Goal: Task Accomplishment & Management: Use online tool/utility

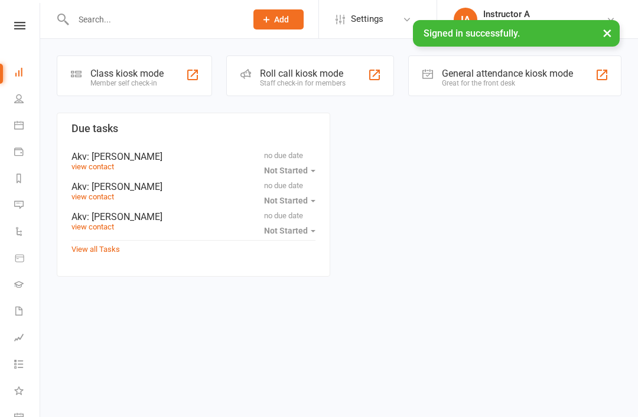
click at [166, 25] on input "text" at bounding box center [154, 19] width 168 height 17
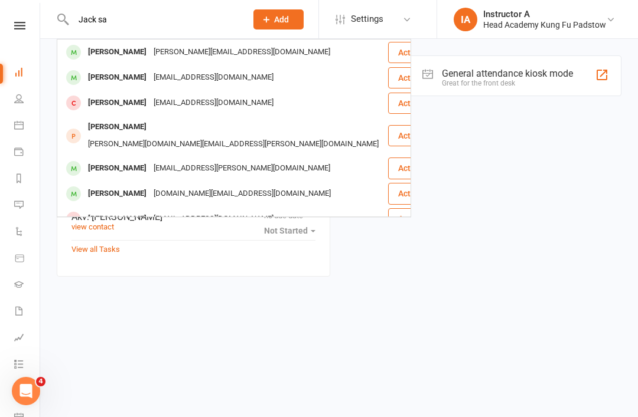
type input "Jack sa"
click at [269, 51] on div "[PERSON_NAME] [PERSON_NAME][EMAIL_ADDRESS][DOMAIN_NAME]" at bounding box center [222, 52] width 329 height 24
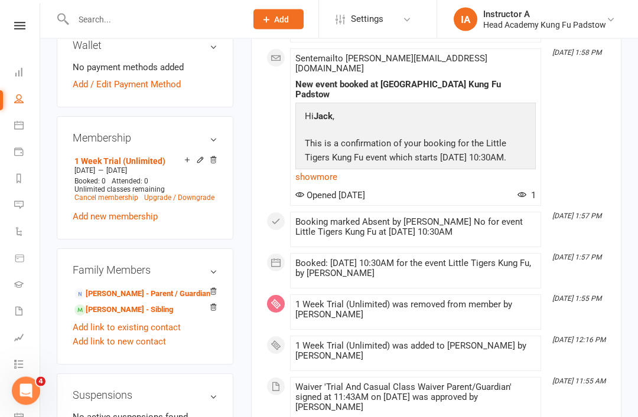
scroll to position [484, 0]
click at [156, 288] on link "[PERSON_NAME] - Parent / Guardian" at bounding box center [142, 294] width 136 height 12
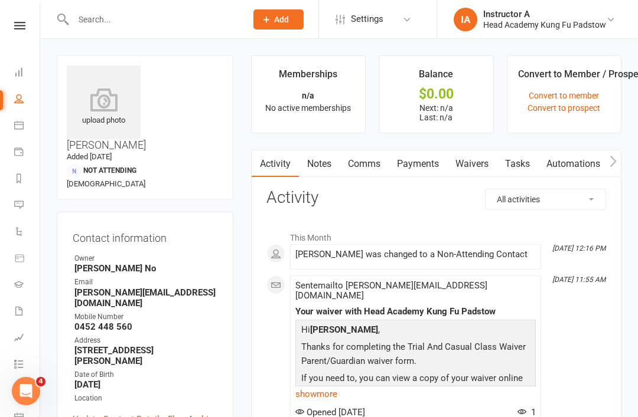
click at [151, 13] on input "text" at bounding box center [154, 19] width 168 height 17
click at [147, 22] on input "text" at bounding box center [154, 19] width 168 height 17
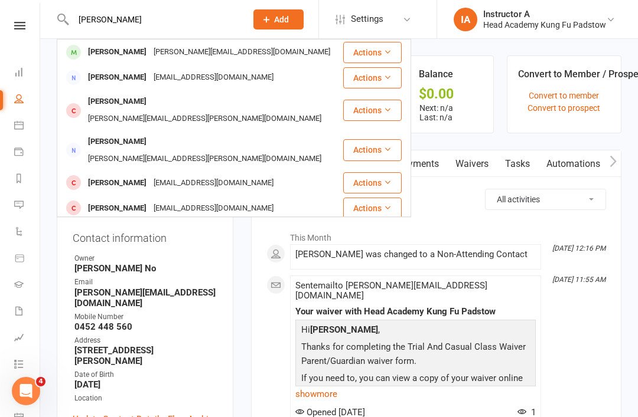
type input "Nathani"
click at [232, 50] on div "sara.genday@gmail.com" at bounding box center [242, 52] width 184 height 17
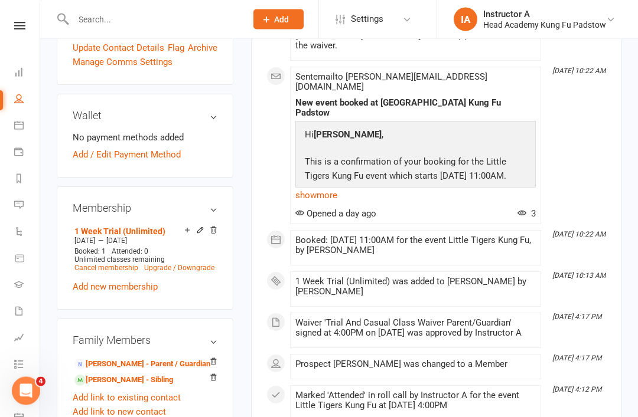
scroll to position [407, 0]
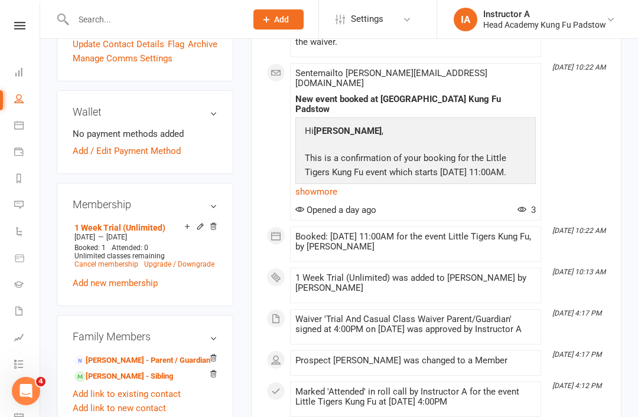
click at [170, 355] on link "Sara Genday - Parent / Guardian" at bounding box center [142, 361] width 136 height 12
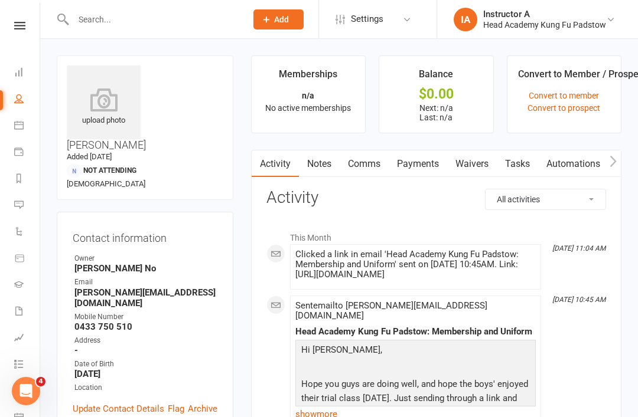
click at [482, 159] on link "Waivers" at bounding box center [472, 164] width 50 height 27
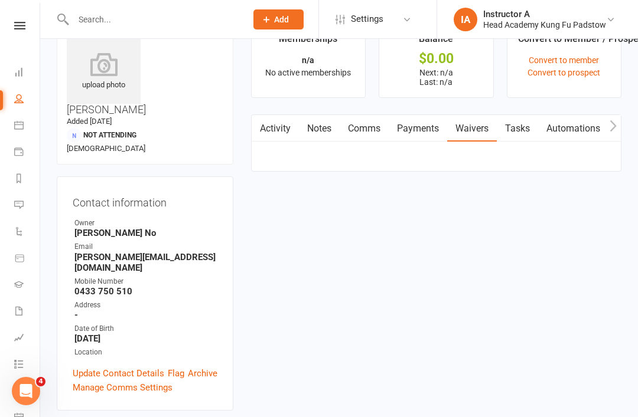
scroll to position [38, 0]
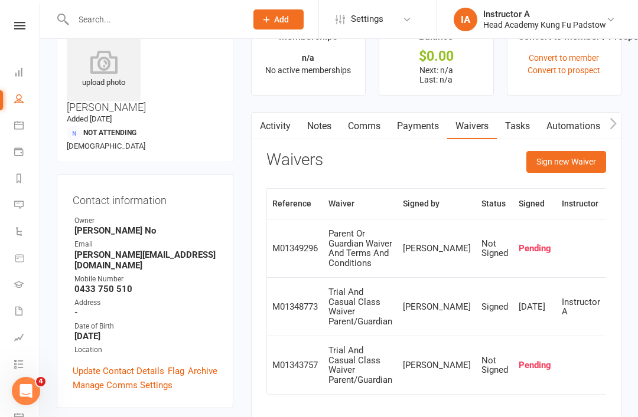
click at [574, 155] on button "Sign new Waiver" at bounding box center [566, 161] width 80 height 21
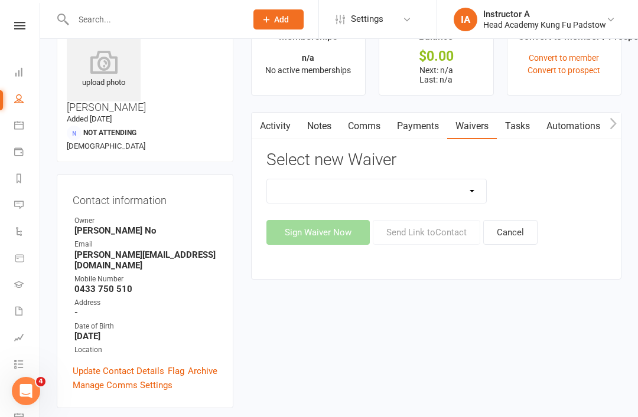
click at [399, 190] on select "Adults Waiver And Terms And Conditions Parent Or Guardian Waiver And Terms And …" at bounding box center [377, 191] width 220 height 24
select select "3663"
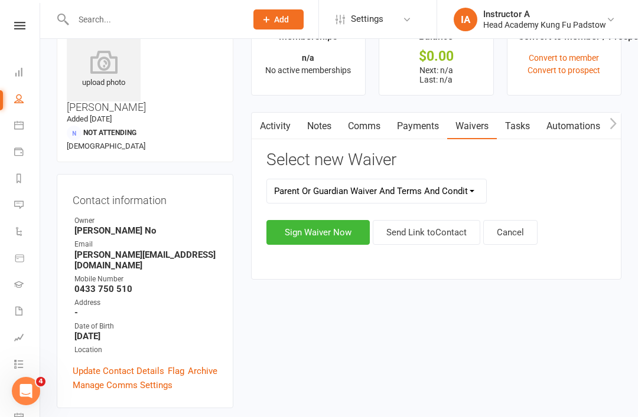
click at [337, 231] on button "Sign Waiver Now" at bounding box center [317, 232] width 103 height 25
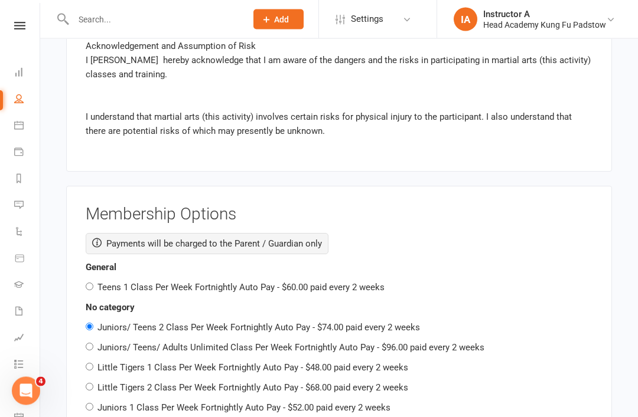
scroll to position [2013, 0]
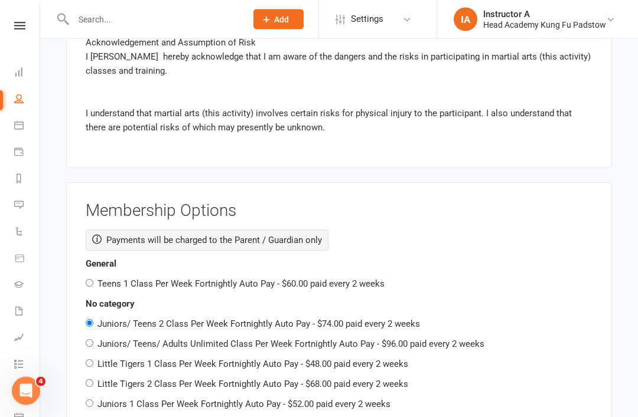
click at [90, 360] on input "Little Tigers 1 Class Per Week Fortnightly Auto Pay - $48.00 paid every 2 weeks" at bounding box center [90, 364] width 8 height 8
radio input "true"
radio input "false"
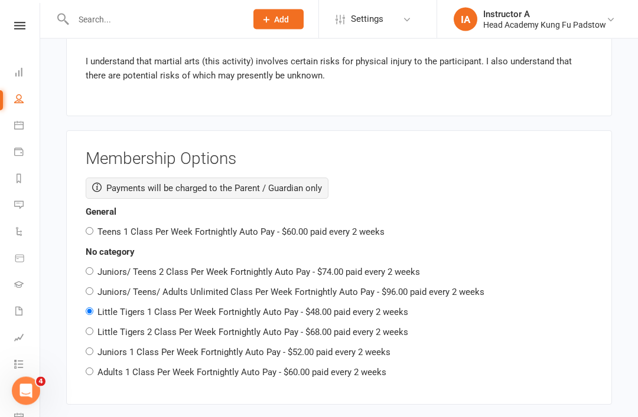
scroll to position [2066, 0]
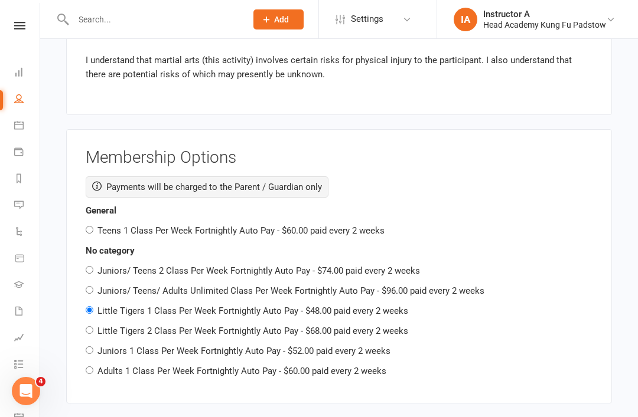
click at [86, 326] on input "Little Tigers 2 Class Per Week Fortnightly Auto Pay - $68.00 paid every 2 weeks" at bounding box center [90, 330] width 8 height 8
radio input "true"
radio input "false"
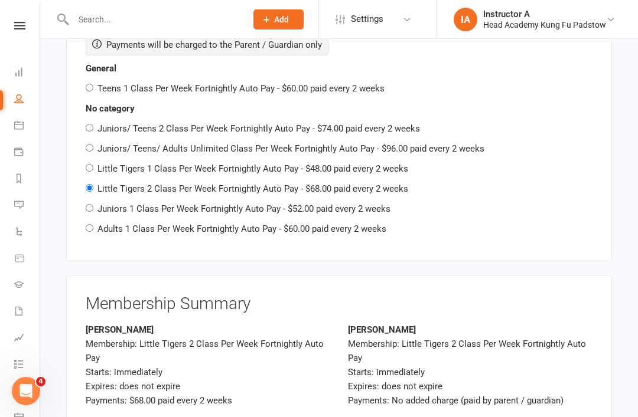
scroll to position [2258, 0]
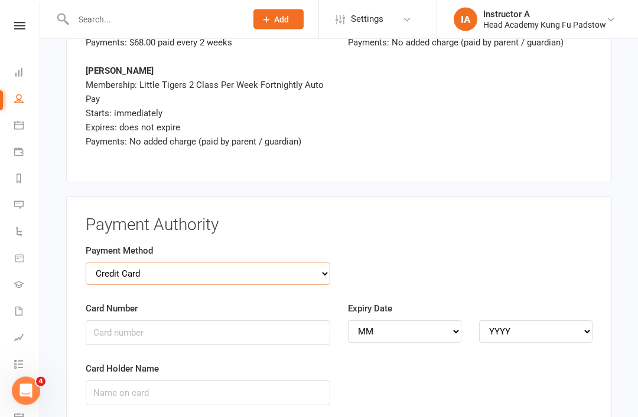
click at [280, 263] on select "Credit Card Bank Account" at bounding box center [208, 274] width 244 height 22
click at [220, 321] on input "Card Number" at bounding box center [208, 333] width 244 height 25
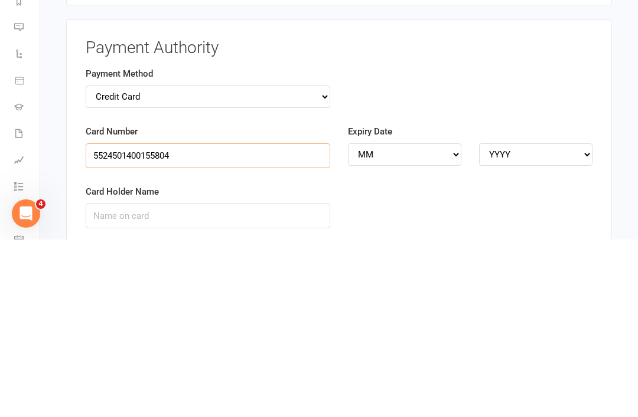
type input "5524501400155804"
click at [417, 321] on select "MM 01 02 03 04 05 06 07 08 09 10 11 12" at bounding box center [404, 332] width 113 height 22
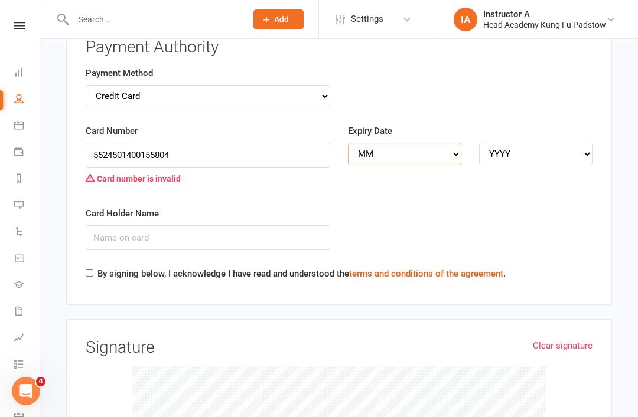
select select "10"
click at [545, 143] on select "YYYY 2025 2026 2027 2028 2029 2030 2031 2032 2033 2034" at bounding box center [535, 154] width 113 height 22
click at [207, 143] on input "5524501400155804" at bounding box center [208, 155] width 244 height 25
click at [136, 143] on input "5524501400155804" at bounding box center [208, 155] width 244 height 25
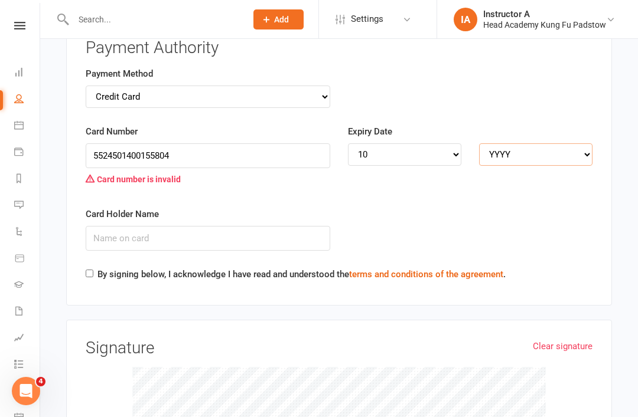
click at [533, 143] on select "YYYY 2025 2026 2027 2028 2029 2030 2031 2032 2033 2034" at bounding box center [535, 154] width 113 height 22
select select "2025"
click at [210, 226] on input "Card Holder Name" at bounding box center [208, 238] width 244 height 25
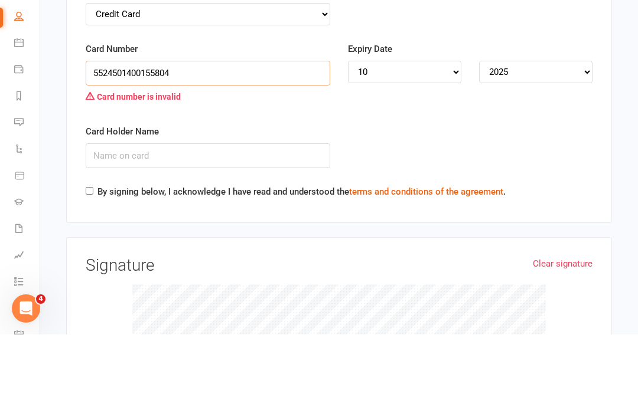
click at [211, 143] on input "5524501400155804" at bounding box center [208, 155] width 244 height 25
click at [126, 143] on input "5524501400155804" at bounding box center [208, 155] width 244 height 25
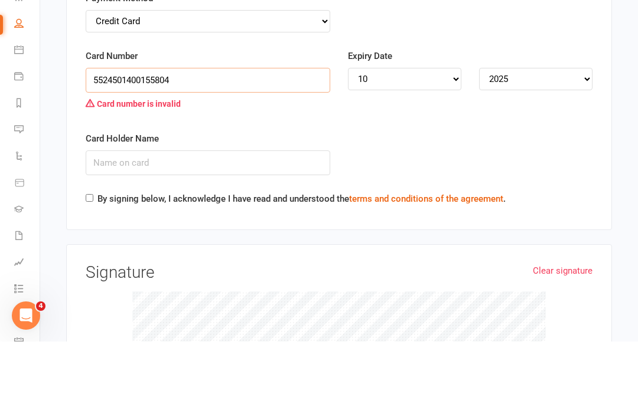
click at [110, 143] on input "5524501400155804" at bounding box center [208, 155] width 244 height 25
type input "5524501400155804"
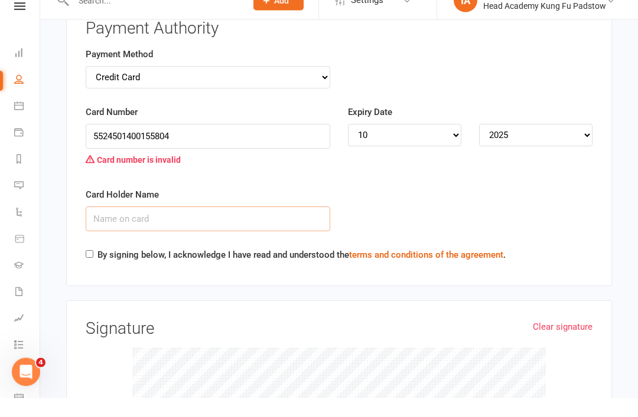
click at [267, 226] on input "Card Holder Name" at bounding box center [208, 238] width 244 height 25
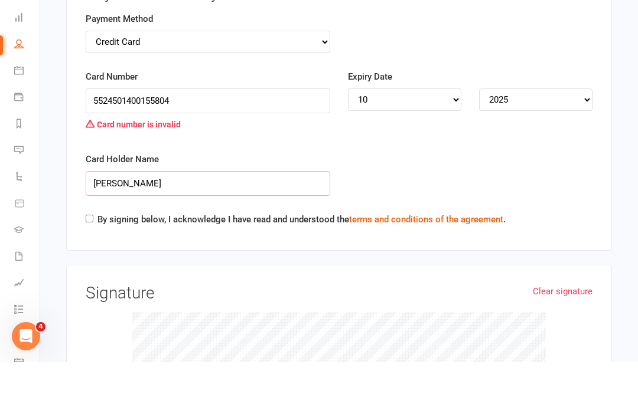
type input "Sara genday"
click at [75, 169] on div "Payment Authority Payment Method Credit Card Bank Account Card Number 552450140…" at bounding box center [339, 162] width 546 height 286
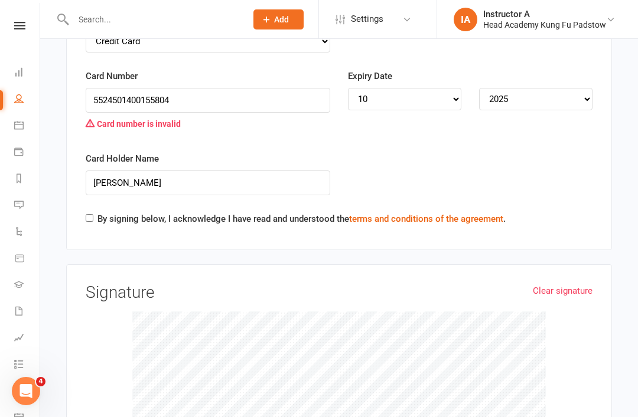
click at [103, 212] on label "By signing below, I acknowledge I have read and understood the terms and condit…" at bounding box center [301, 219] width 408 height 14
click at [93, 214] on input "By signing below, I acknowledge I have read and understood the terms and condit…" at bounding box center [90, 218] width 8 height 8
checkbox input "true"
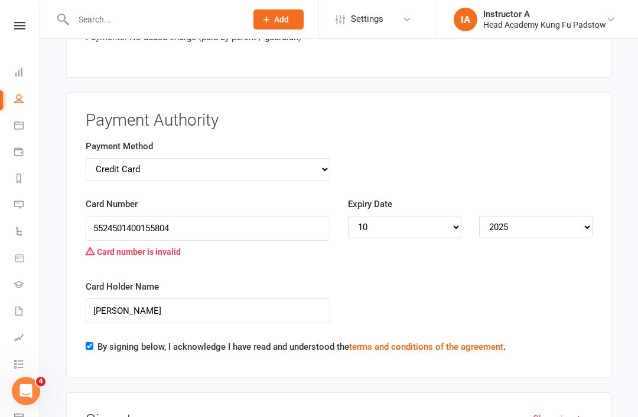
scroll to position [2671, 0]
click at [216, 217] on input "5524501400155804" at bounding box center [208, 229] width 244 height 25
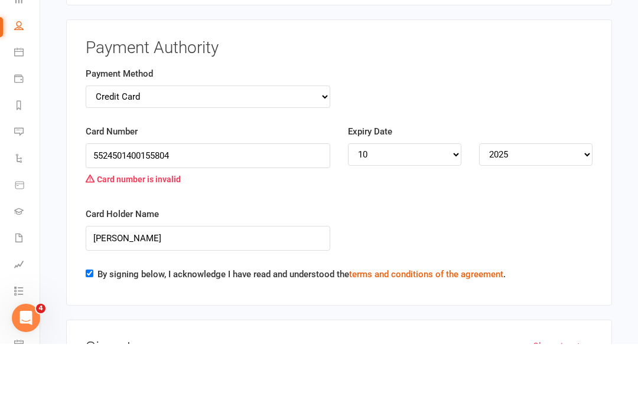
click at [391, 280] on div "Card Holder Name Sara genday" at bounding box center [339, 310] width 524 height 60
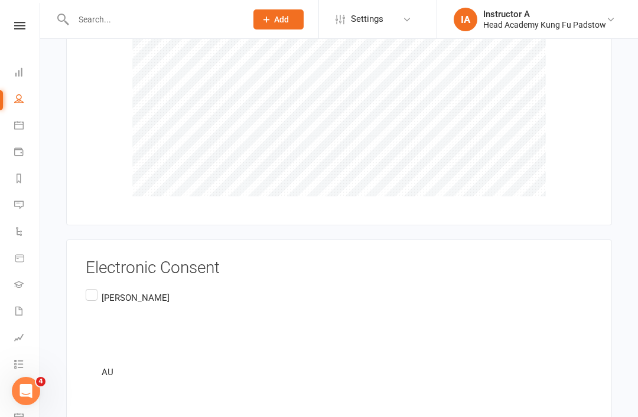
scroll to position [3092, 0]
click at [91, 286] on label "Sara Genday AU" at bounding box center [128, 334] width 84 height 97
click at [91, 286] on input "Sara Genday AU" at bounding box center [90, 286] width 8 height 0
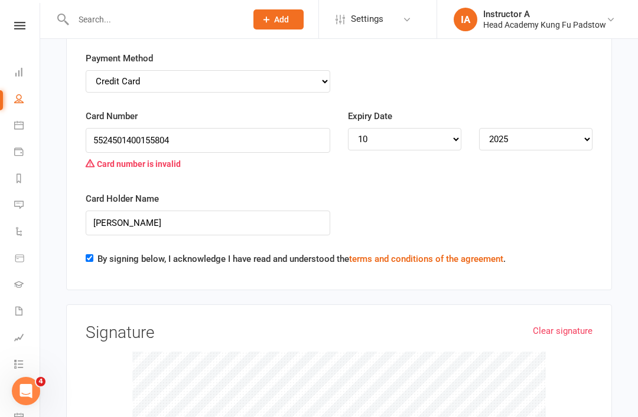
scroll to position [2722, 0]
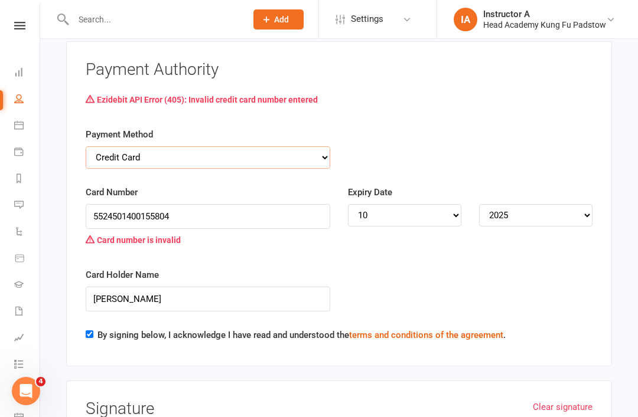
click at [282, 146] on select "Credit Card Bank Account" at bounding box center [208, 157] width 244 height 22
select select "bank_account"
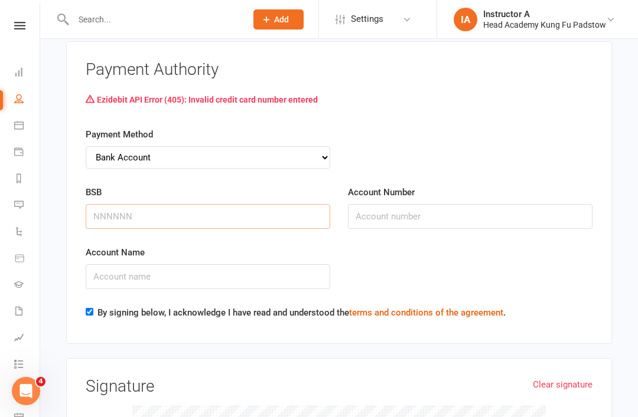
click at [215, 204] on input "BSB" at bounding box center [208, 216] width 244 height 25
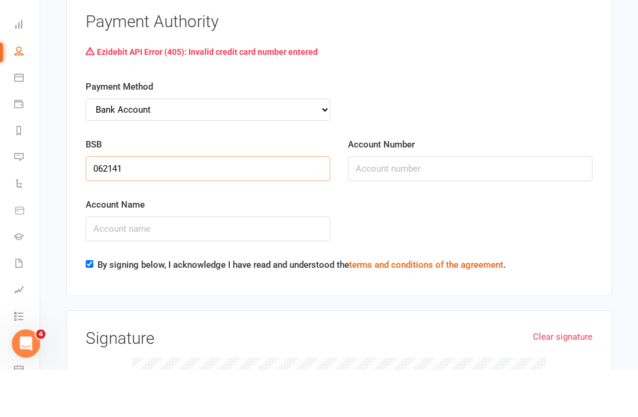
type input "062141"
click at [420, 204] on input "Account Number" at bounding box center [470, 216] width 244 height 25
type input "10025501"
click at [223, 264] on input "Account Name" at bounding box center [208, 276] width 244 height 25
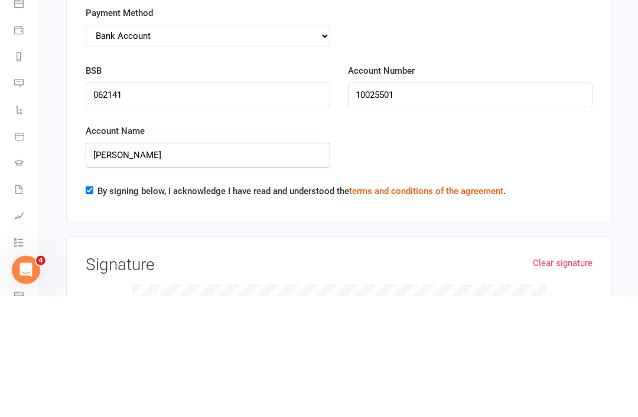
type input "Sara genday"
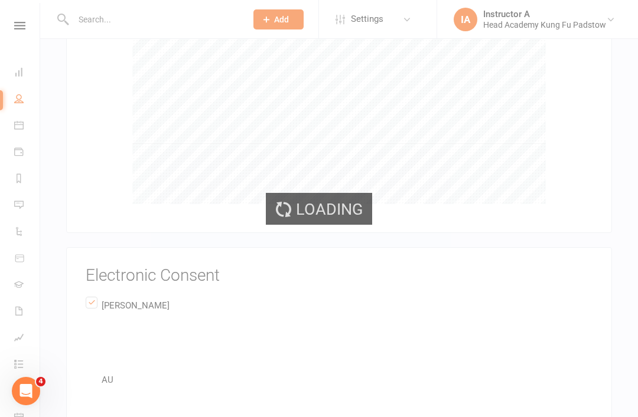
scroll to position [3070, 0]
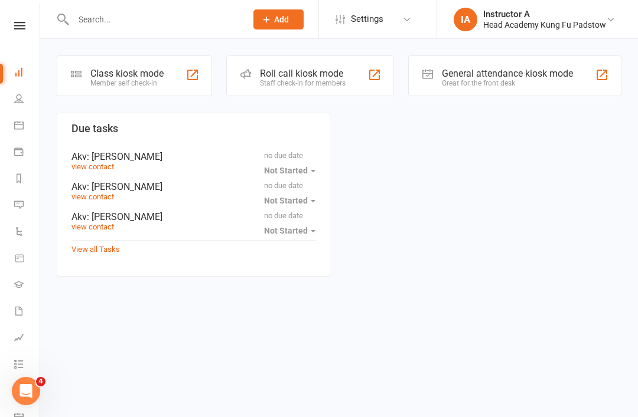
click at [341, 79] on div "Staff check-in for members" at bounding box center [303, 83] width 86 height 8
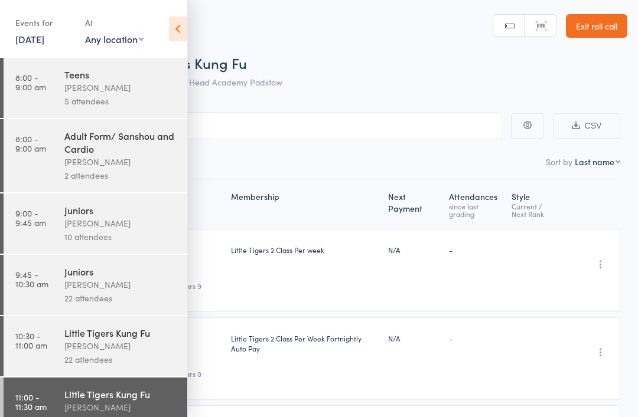
click at [364, 58] on div "Roll Call for Little Tigers Kung Fu" at bounding box center [334, 62] width 586 height 19
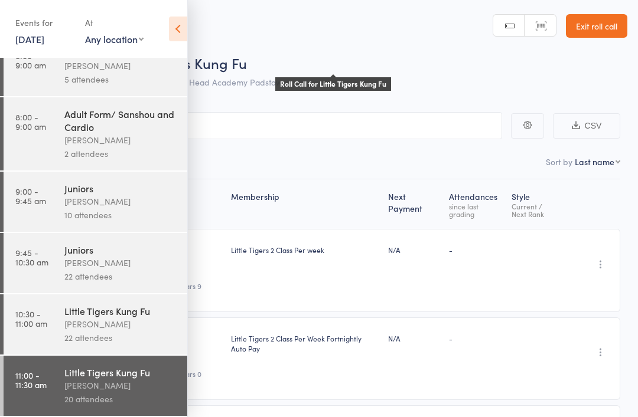
scroll to position [30, 0]
click at [489, 54] on div "Roll Call for Little Tigers Kung Fu" at bounding box center [334, 62] width 586 height 19
click at [186, 27] on icon at bounding box center [178, 29] width 18 height 25
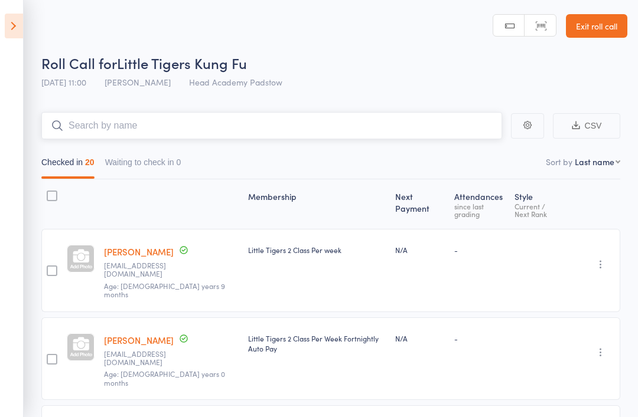
click at [287, 119] on input "search" at bounding box center [271, 125] width 460 height 27
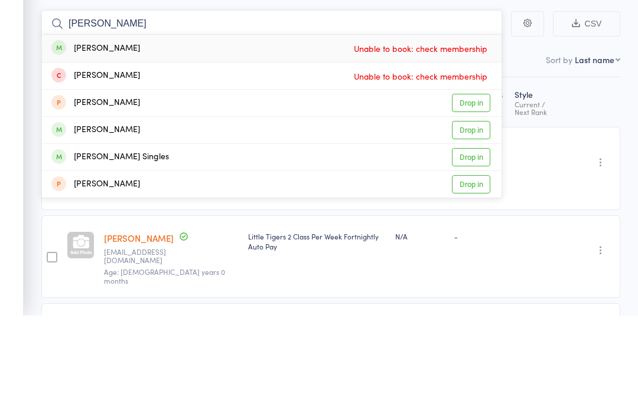
type input "Owen"
click at [478, 250] on link "Drop in" at bounding box center [471, 259] width 38 height 18
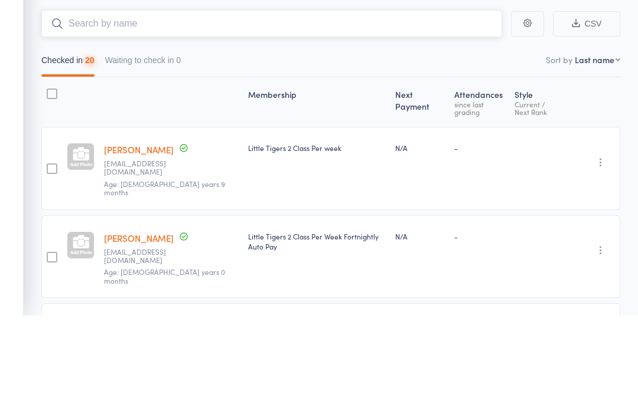
click at [307, 112] on input "search" at bounding box center [271, 125] width 460 height 27
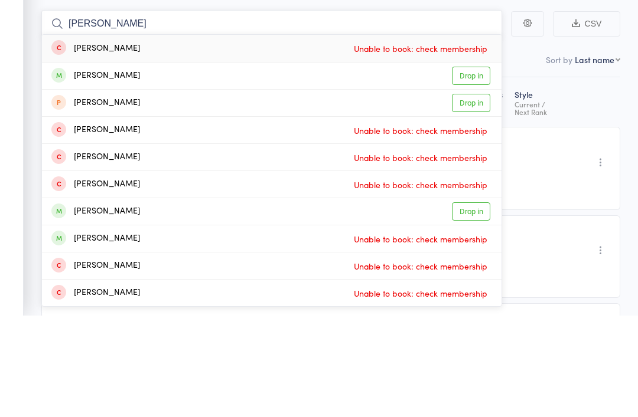
type input "Leonardo"
click at [475, 169] on link "Drop in" at bounding box center [471, 178] width 38 height 18
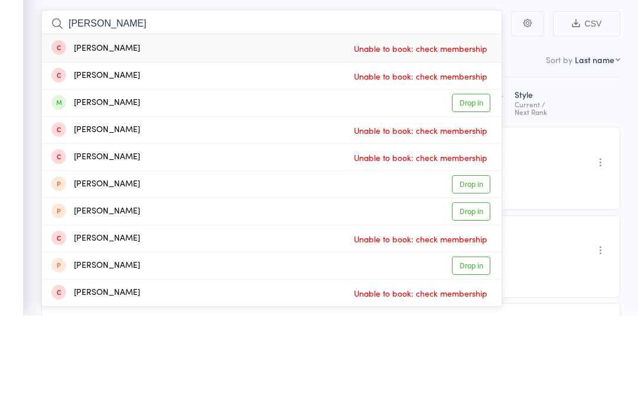
type input "Sabell"
click at [471, 196] on link "Drop in" at bounding box center [471, 205] width 38 height 18
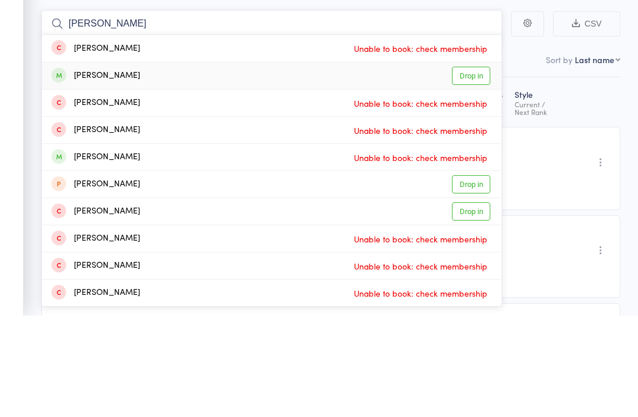
type input "Michael"
click at [471, 169] on link "Drop in" at bounding box center [471, 178] width 38 height 18
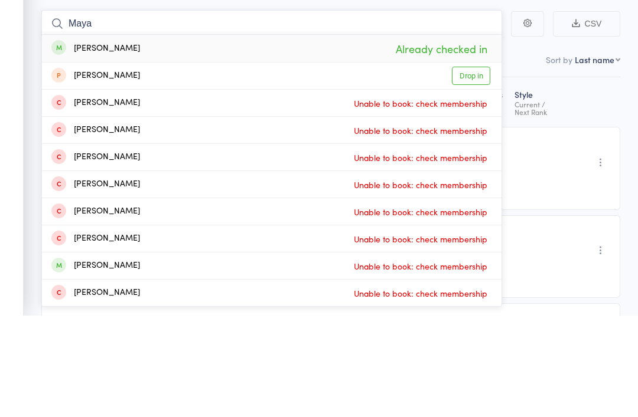
type input "Maya"
click at [614, 229] on div "Undo check-in Send message Add Note Add Task Add Flag Remove Mark absent" at bounding box center [598, 270] width 43 height 83
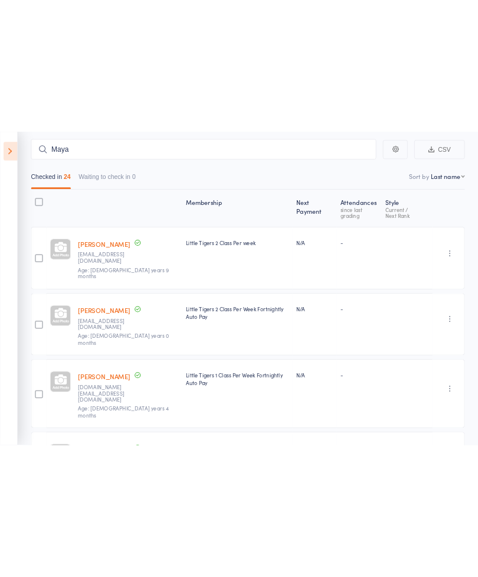
scroll to position [0, 0]
